Goal: Task Accomplishment & Management: Manage account settings

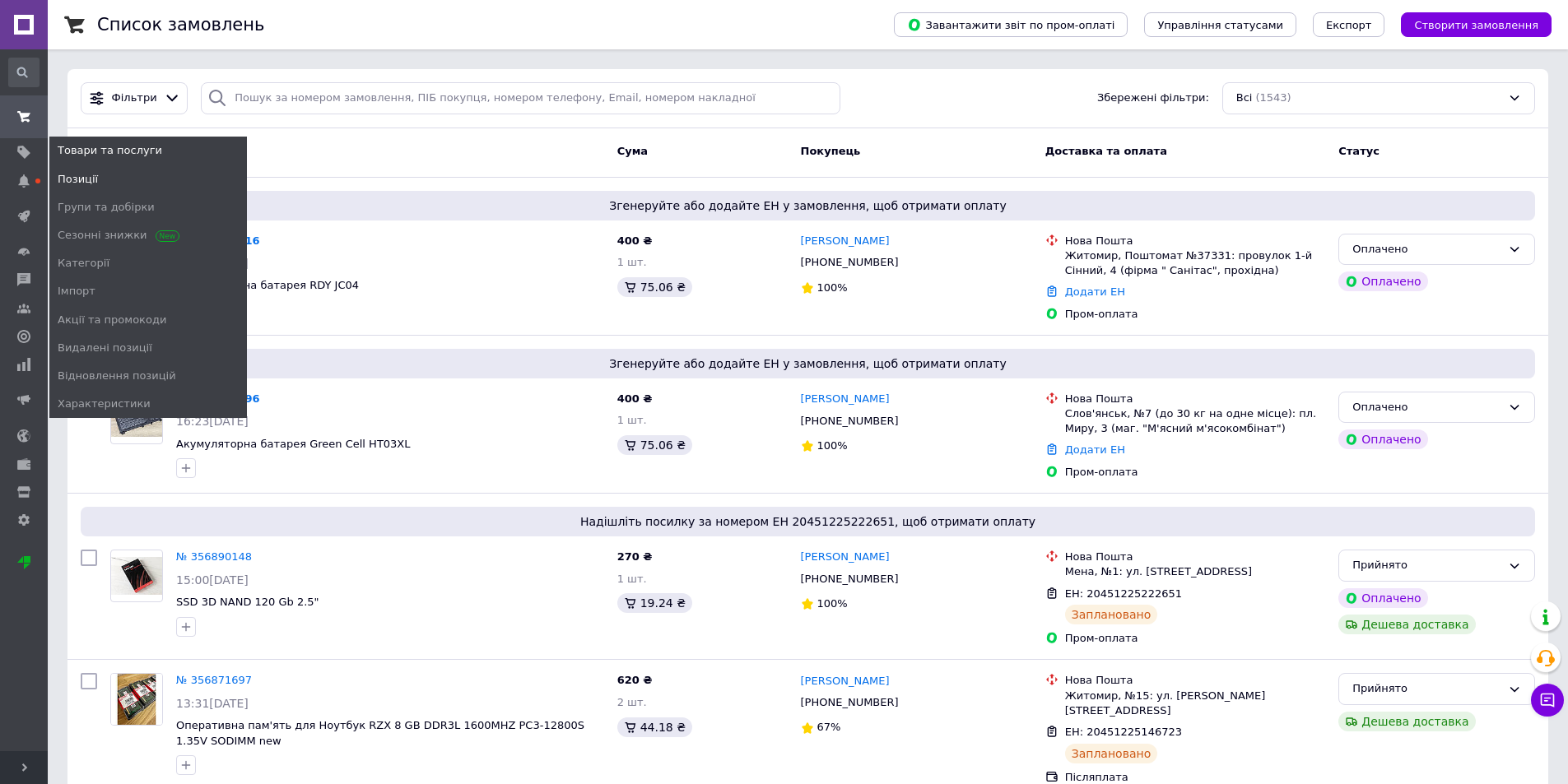
drag, startPoint x: 77, startPoint y: 177, endPoint x: 107, endPoint y: 176, distance: 30.0
click at [77, 178] on span "Позиції" at bounding box center [78, 179] width 40 height 14
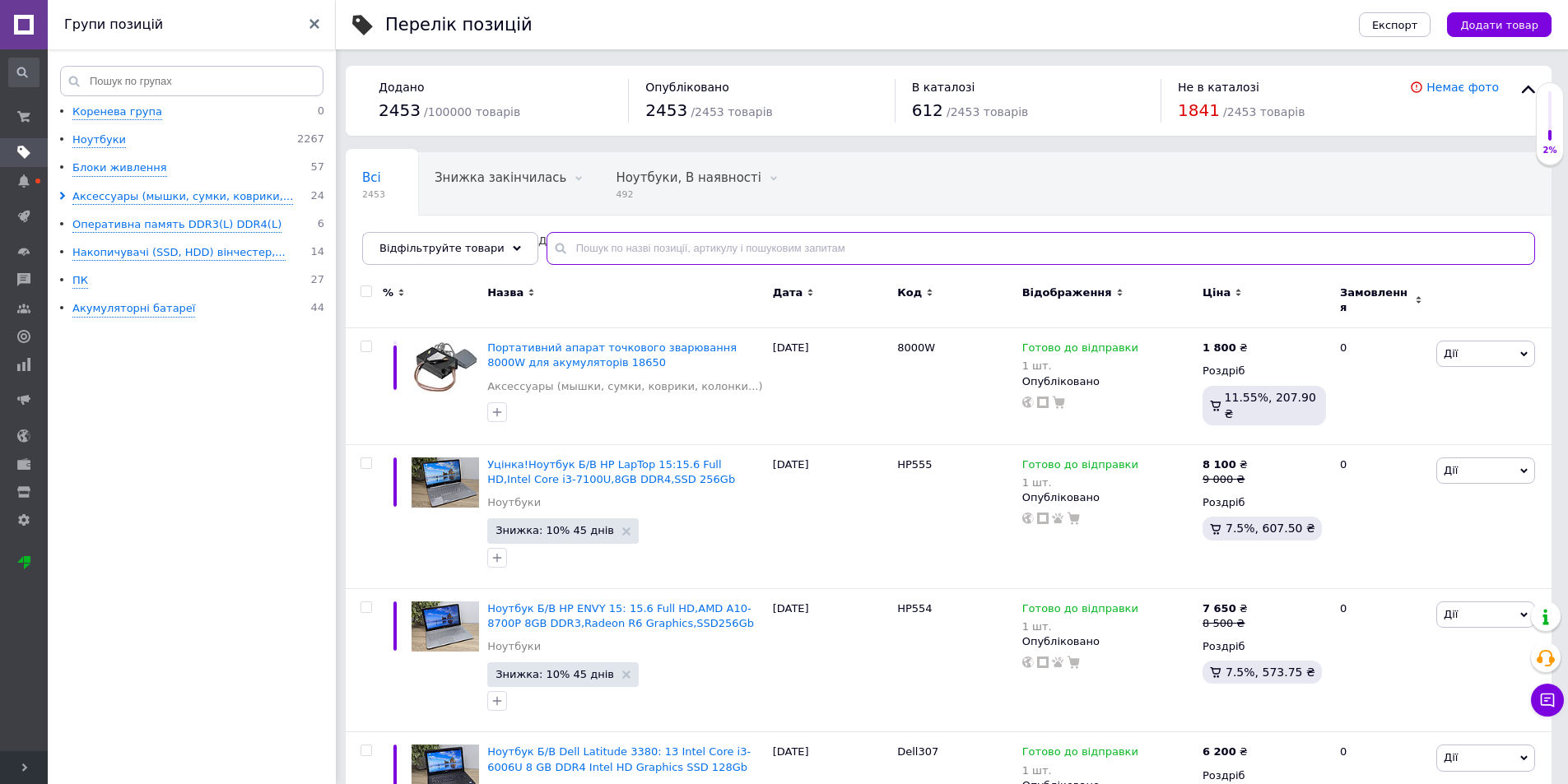
click at [664, 251] on input "text" at bounding box center [1041, 249] width 989 height 33
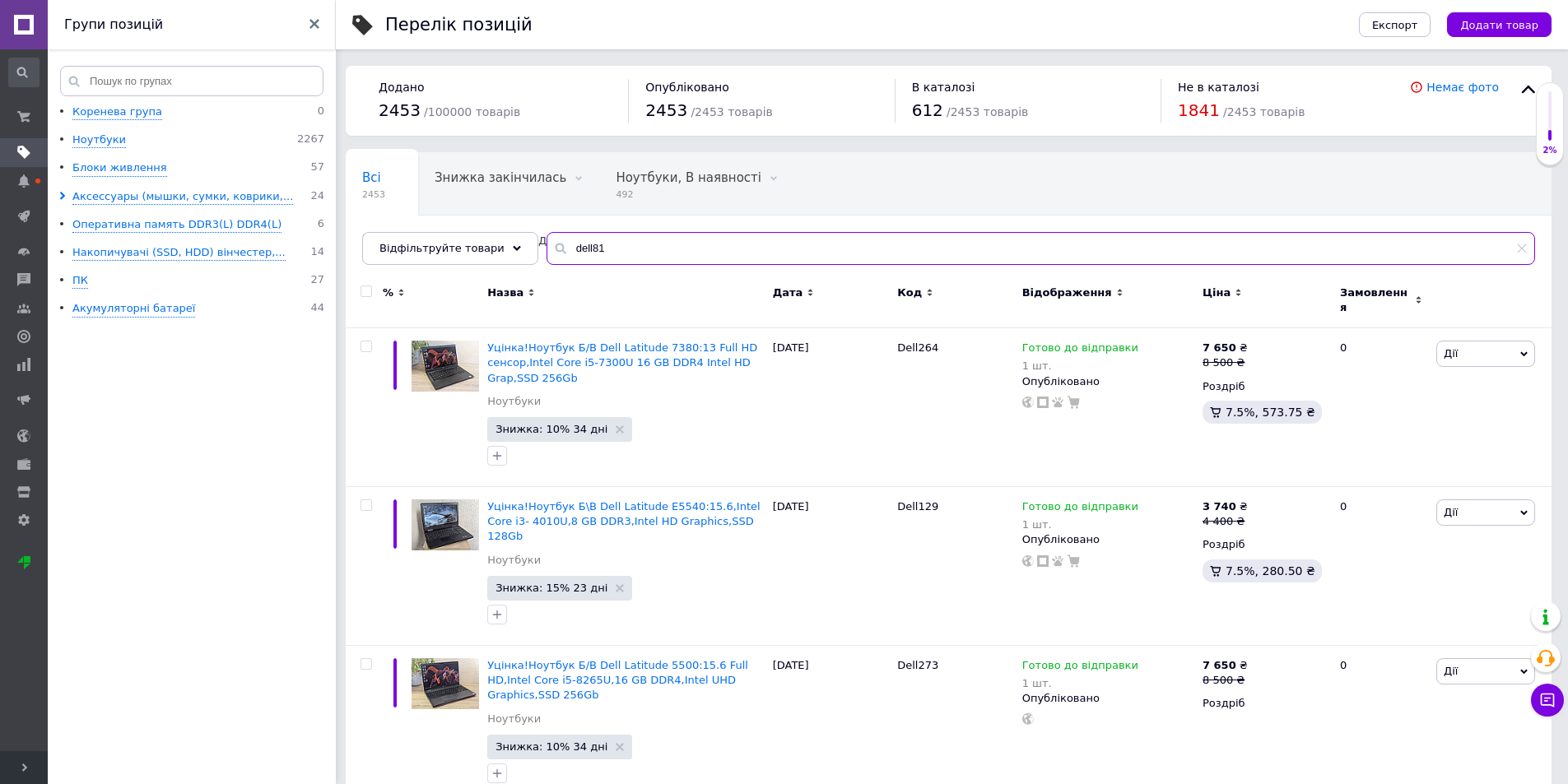
click at [575, 245] on input "dell81" at bounding box center [1041, 249] width 989 height 33
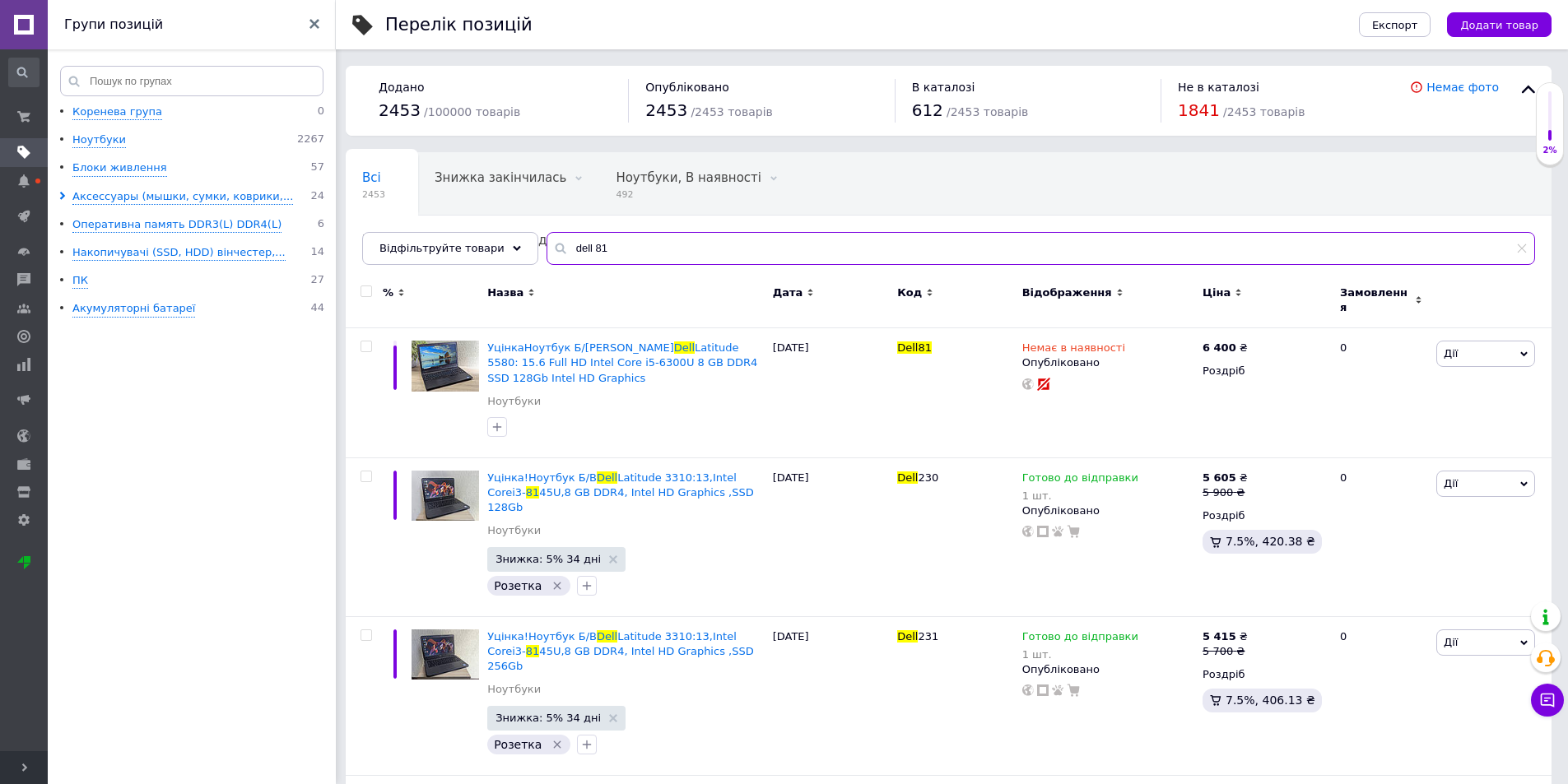
type input "dell 81"
drag, startPoint x: 507, startPoint y: 251, endPoint x: 340, endPoint y: 261, distance: 167.3
click at [331, 262] on div "Групи позицій Коренева група 0 Ноутбуки 2267 Блоки живлення 57 Аксессуары (мышк…" at bounding box center [784, 540] width 1568 height 1080
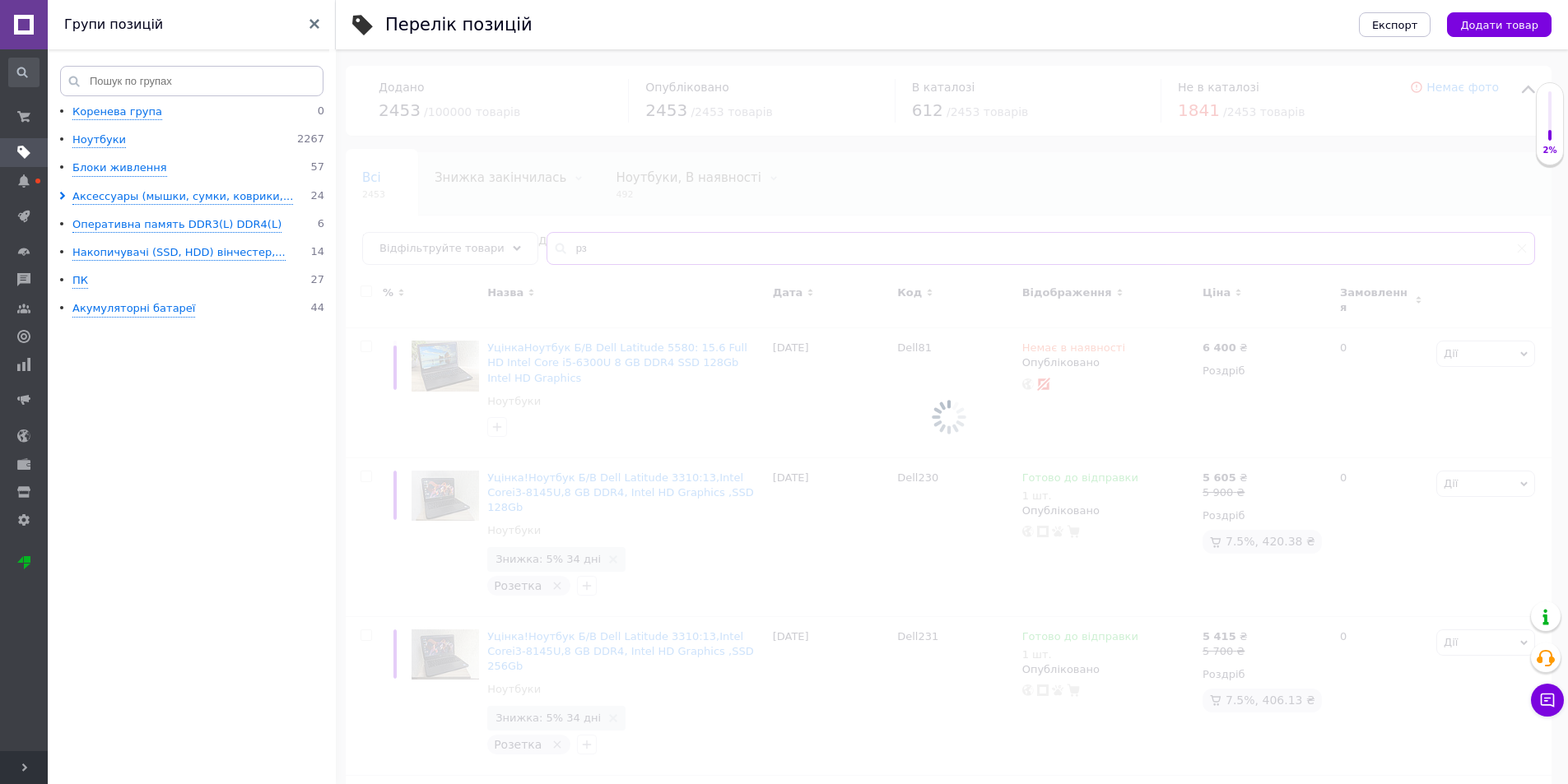
type input "р"
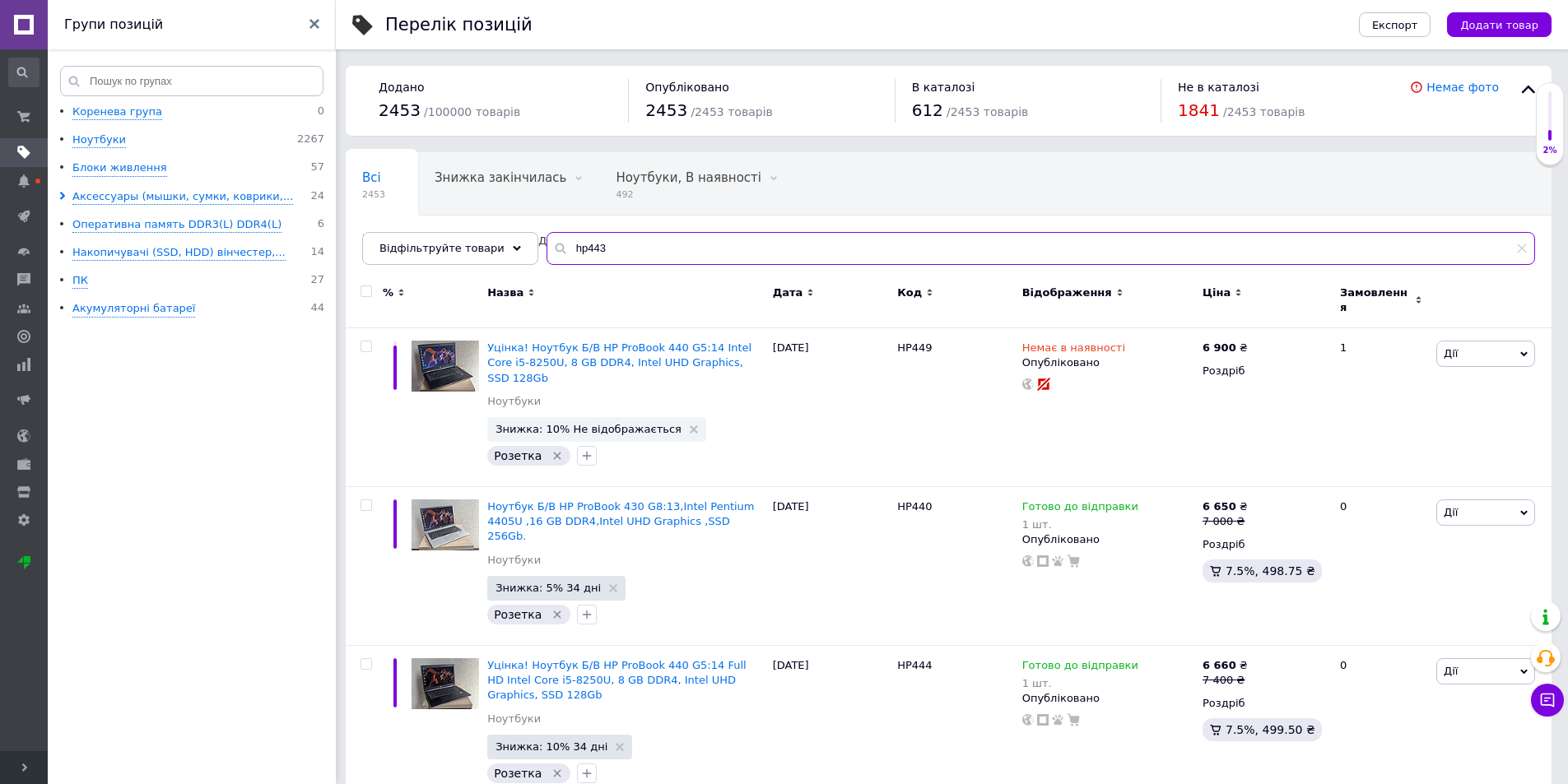
click at [566, 254] on input "hp443" at bounding box center [1041, 249] width 989 height 33
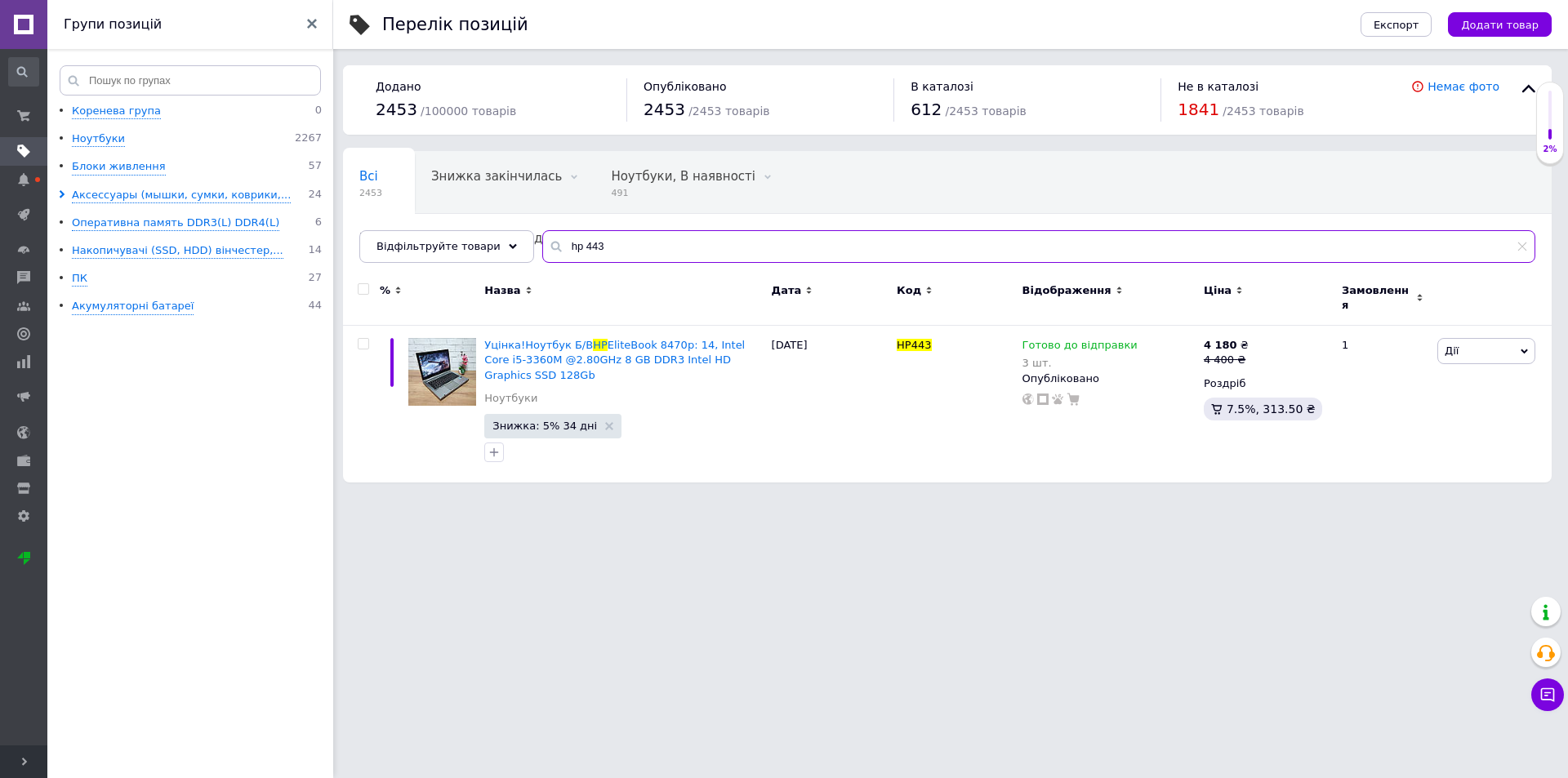
type input "hp 443"
click at [556, 339] on span "Уцінка!Ноутбук Б/В" at bounding box center [539, 344] width 109 height 12
drag, startPoint x: 605, startPoint y: 245, endPoint x: 469, endPoint y: 228, distance: 137.1
click at [469, 228] on div "Всі 2453 Знижка закінчилась 0 Видалити Редагувати Ноутбуки, В наявності 491 Вид…" at bounding box center [947, 206] width 1209 height 112
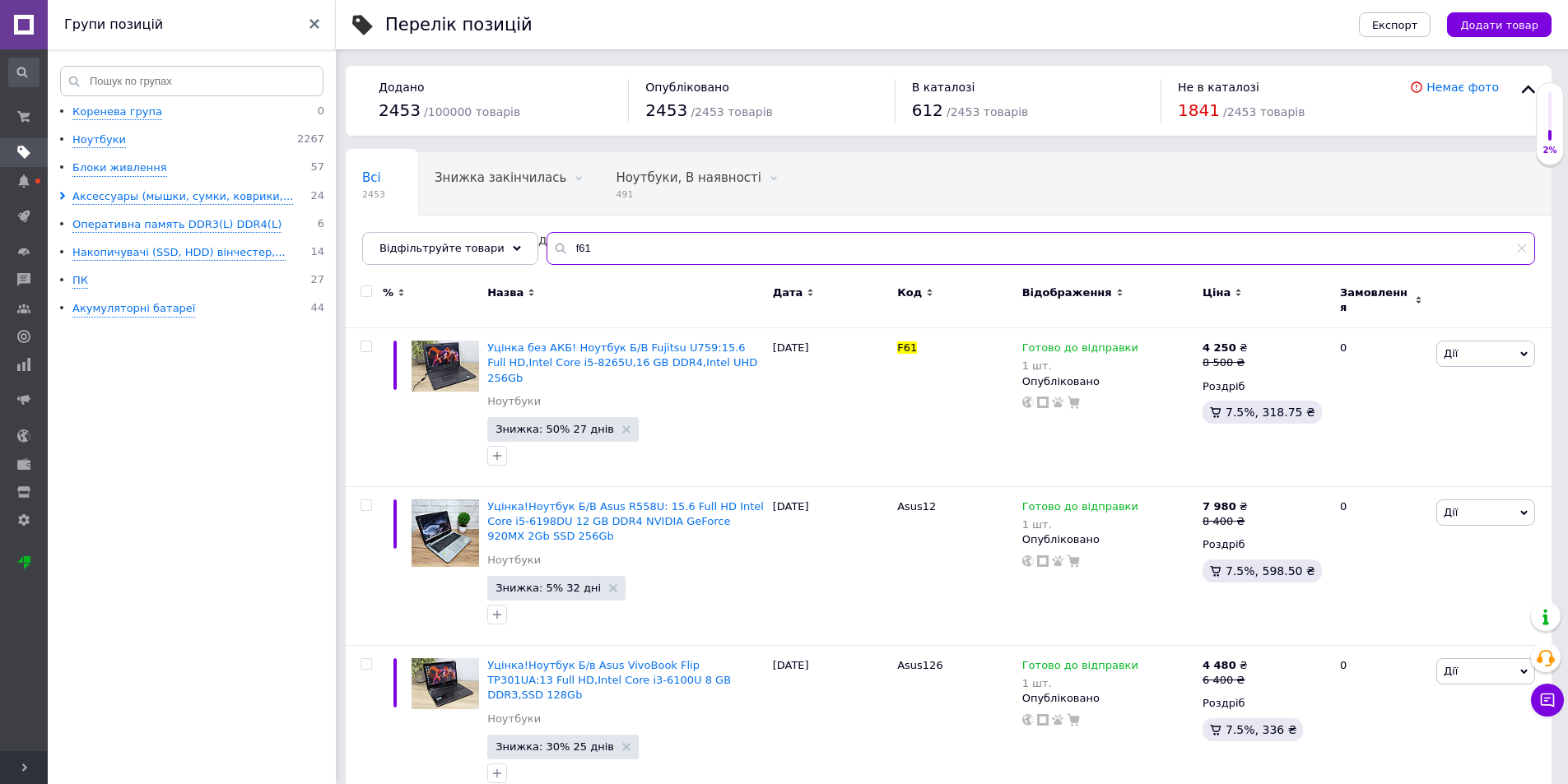
click at [563, 249] on input "f61" at bounding box center [1041, 249] width 989 height 33
type input "f61"
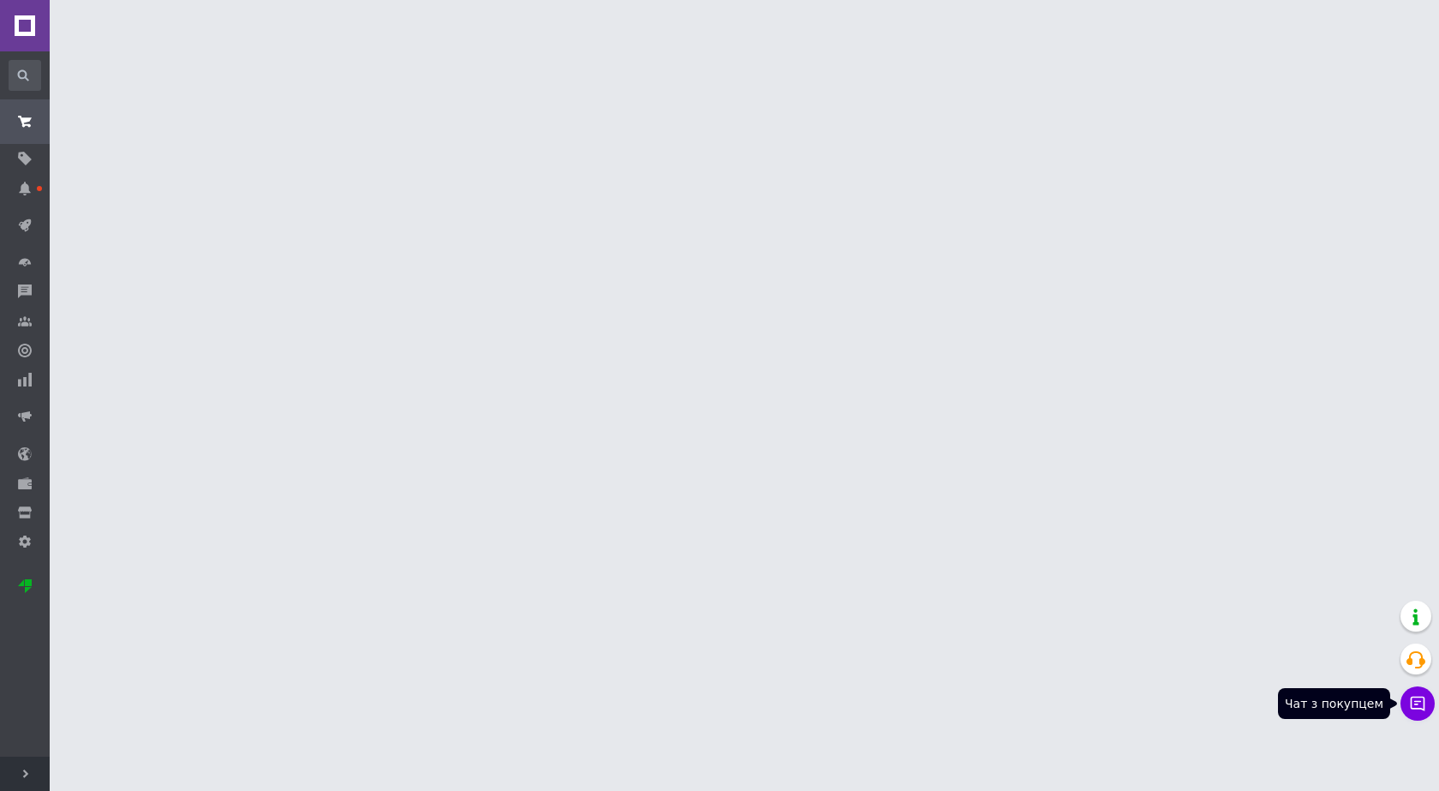
click at [1420, 705] on icon at bounding box center [1417, 703] width 17 height 17
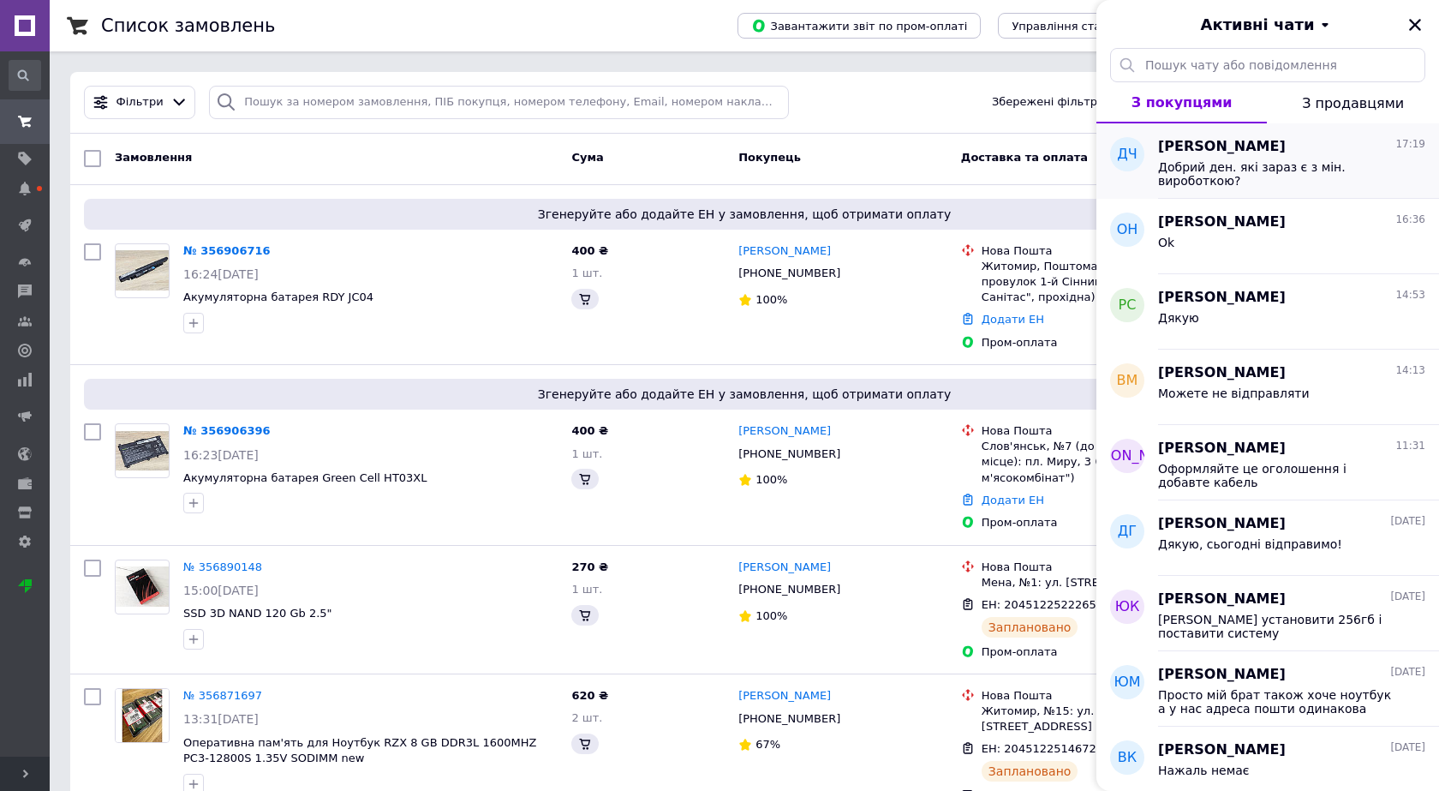
click at [1297, 173] on span "Добрий ден. які зараз є з мін. вироботкою?" at bounding box center [1279, 173] width 243 height 27
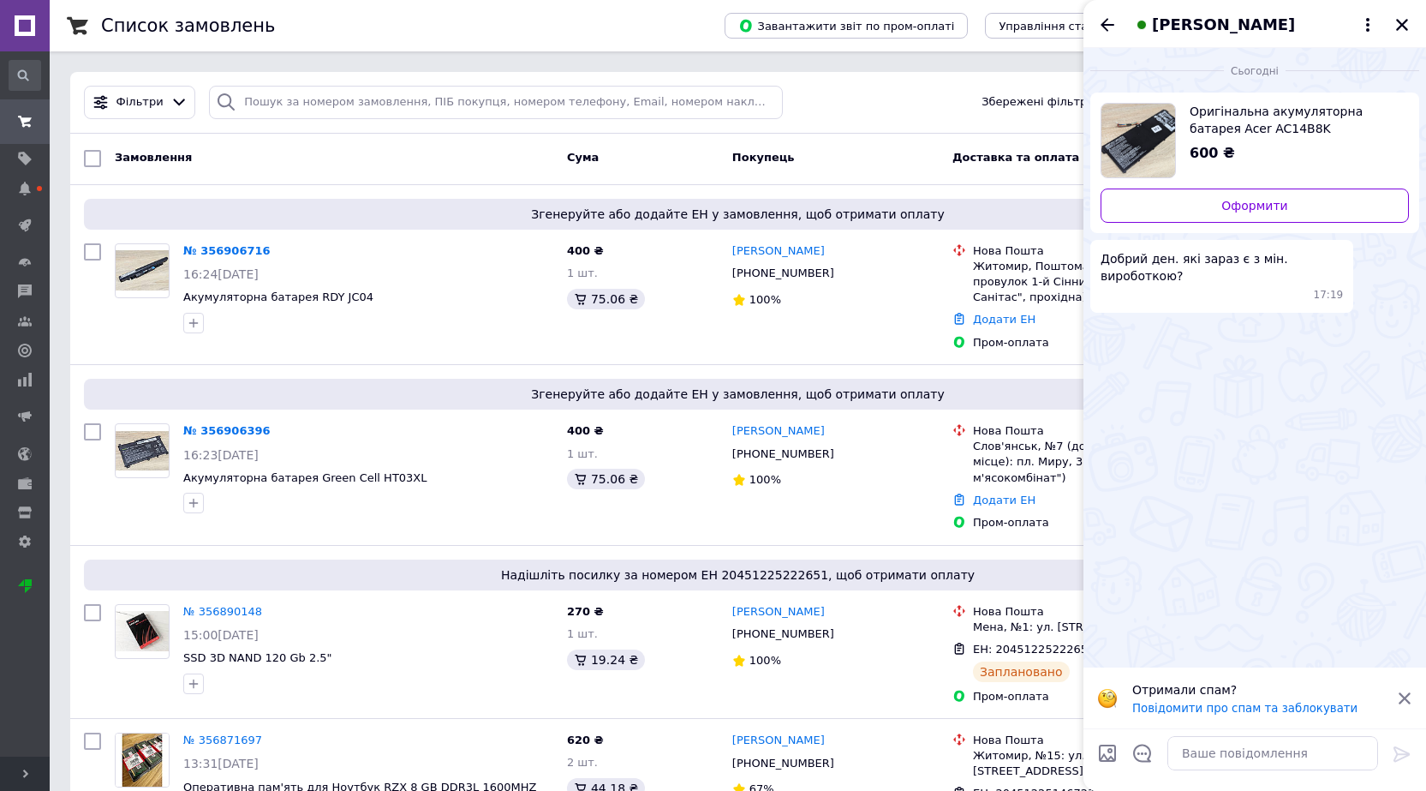
click at [1152, 131] on img "Переглянути товар" at bounding box center [1139, 141] width 74 height 74
click at [1233, 750] on textarea at bounding box center [1273, 753] width 211 height 34
type textarea "l"
type textarea "доброго дня"
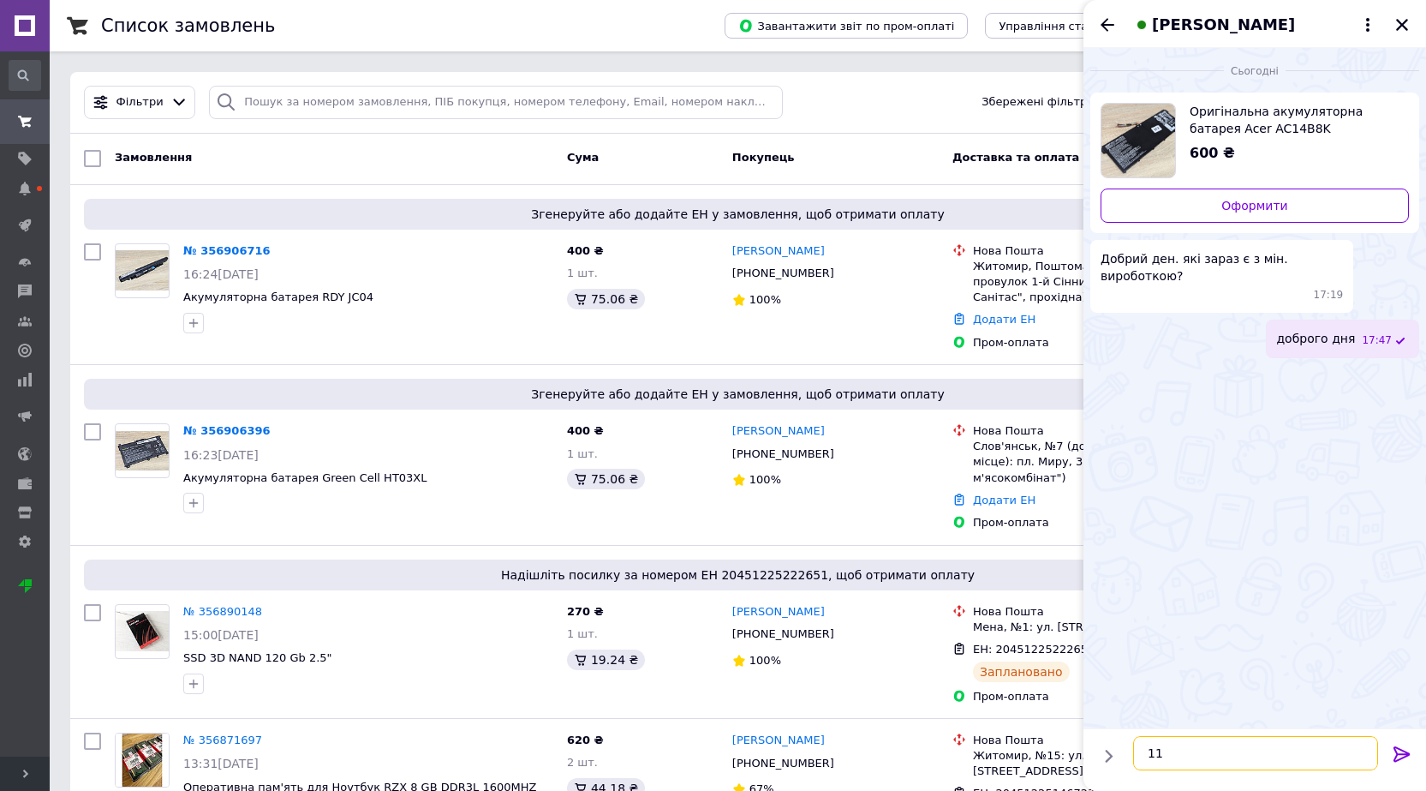
type textarea "11%"
click at [1407, 23] on icon "Закрити" at bounding box center [1402, 24] width 15 height 15
